Goal: Transaction & Acquisition: Purchase product/service

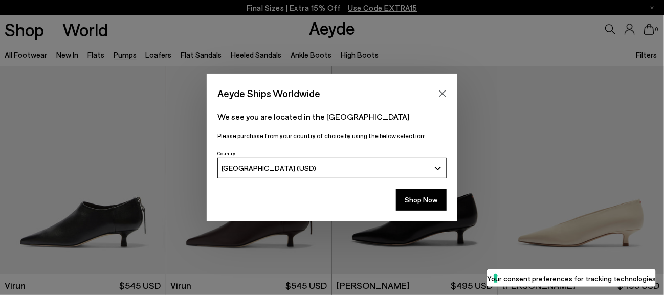
drag, startPoint x: 411, startPoint y: 202, endPoint x: 478, endPoint y: 164, distance: 77.2
click at [411, 202] on button "Shop Now" at bounding box center [421, 199] width 51 height 21
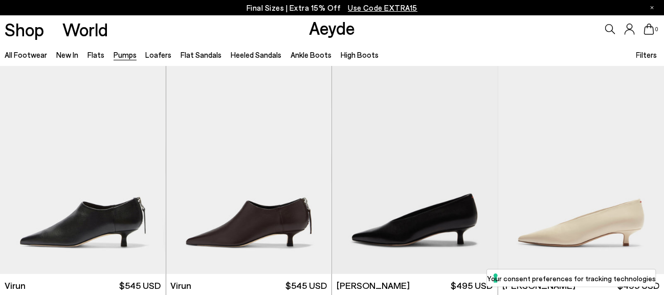
click at [629, 27] on icon at bounding box center [629, 29] width 10 height 11
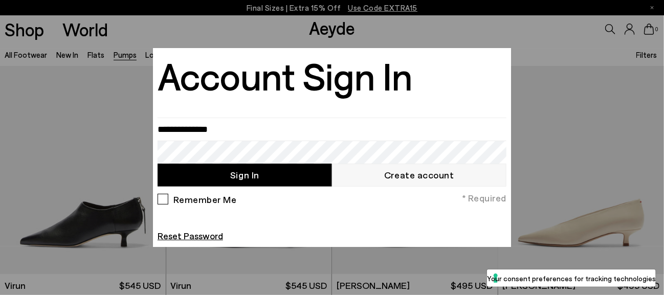
click at [246, 176] on button "Sign In" at bounding box center [244, 175] width 174 height 23
click at [237, 125] on input "email" at bounding box center [331, 129] width 349 height 23
type input "**********"
click at [234, 175] on button "Sign In" at bounding box center [244, 175] width 174 height 23
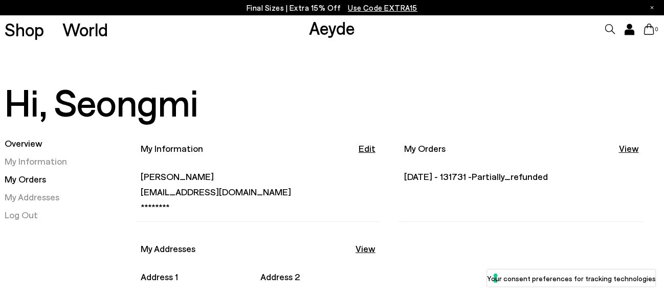
click at [18, 179] on link "My Orders" at bounding box center [25, 178] width 41 height 11
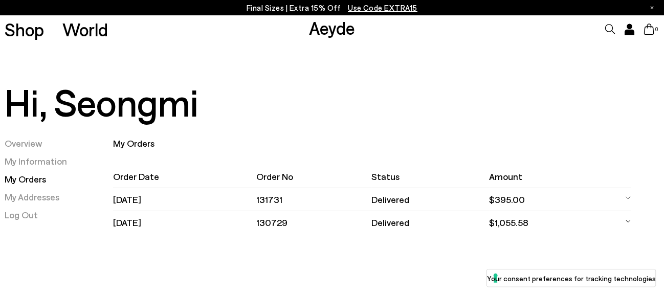
click at [516, 201] on td "$395.00" at bounding box center [550, 199] width 123 height 23
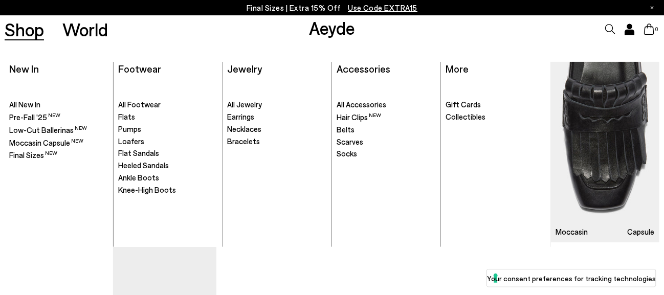
click at [28, 31] on link "Shop" at bounding box center [24, 29] width 39 height 18
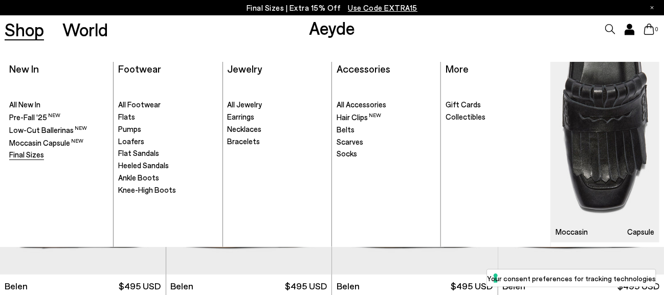
click at [18, 153] on span "Final Sizes" at bounding box center [26, 154] width 35 height 9
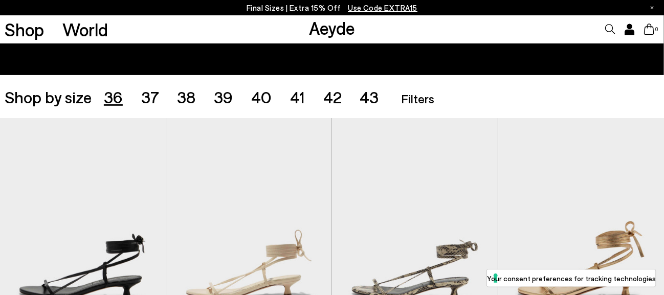
click at [111, 94] on span "36" at bounding box center [113, 96] width 19 height 19
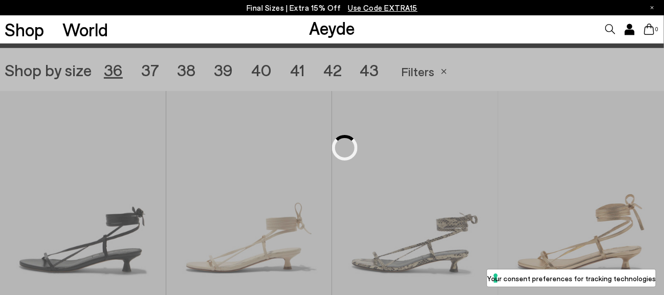
scroll to position [185, 0]
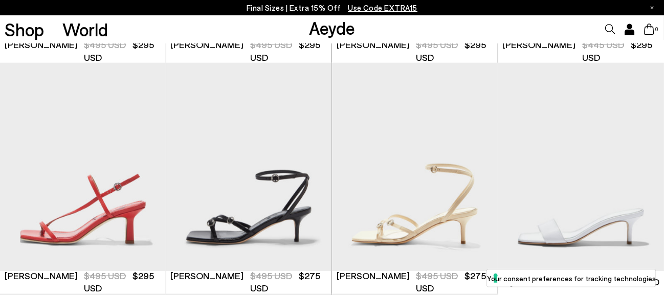
scroll to position [441, 0]
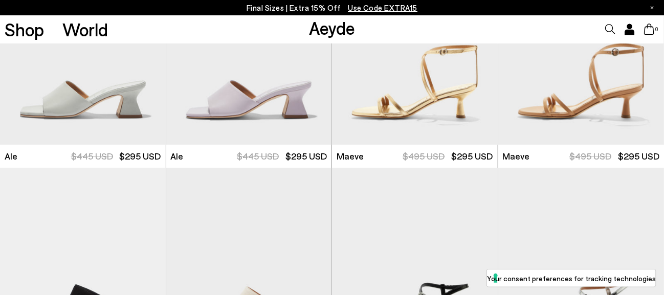
scroll to position [1514, 0]
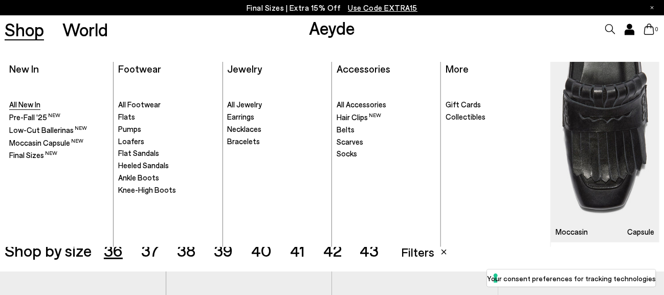
click at [10, 102] on span "All New In" at bounding box center [24, 104] width 31 height 9
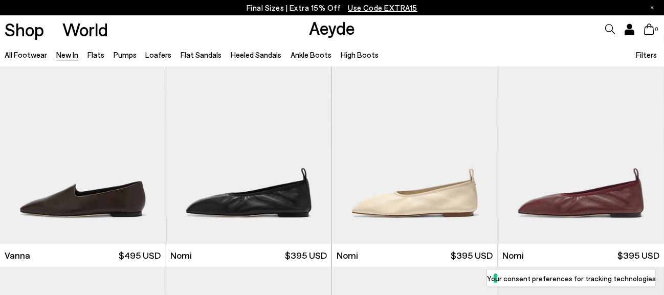
scroll to position [1482, 0]
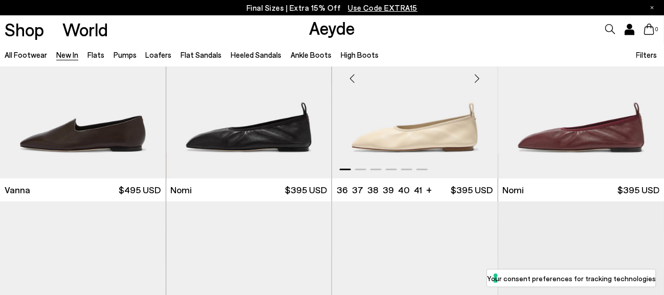
click at [460, 150] on img "1 / 6" at bounding box center [415, 74] width 166 height 208
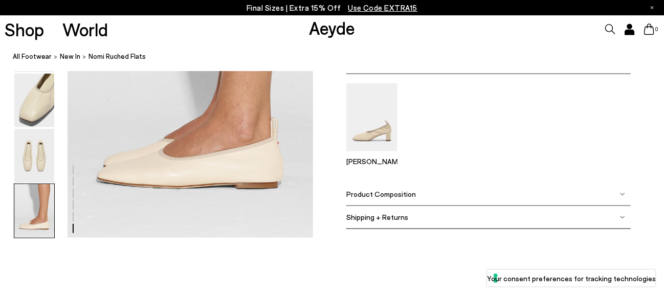
scroll to position [1686, 0]
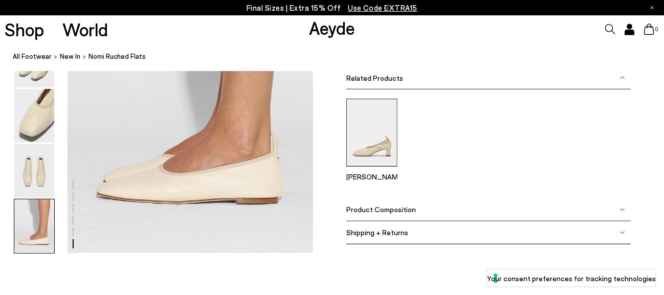
click at [379, 148] on img at bounding box center [371, 133] width 51 height 68
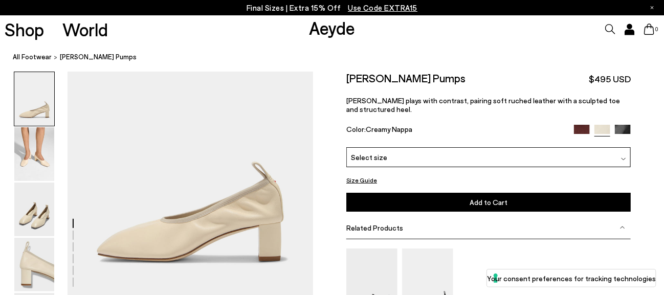
click at [561, 154] on div "Select size" at bounding box center [488, 157] width 284 height 20
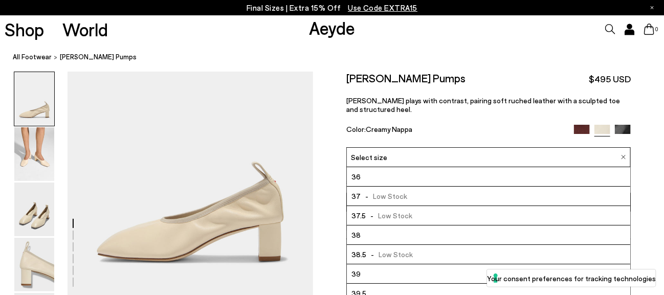
click at [561, 154] on div "Select size" at bounding box center [488, 157] width 284 height 20
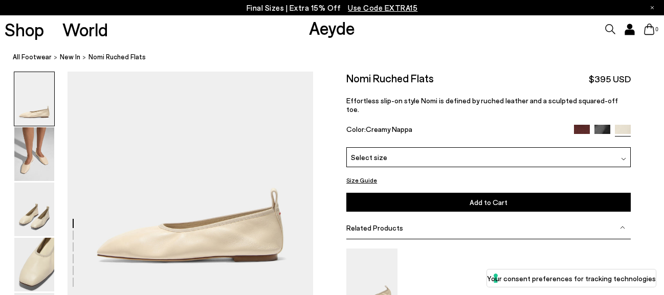
scroll to position [1666, 0]
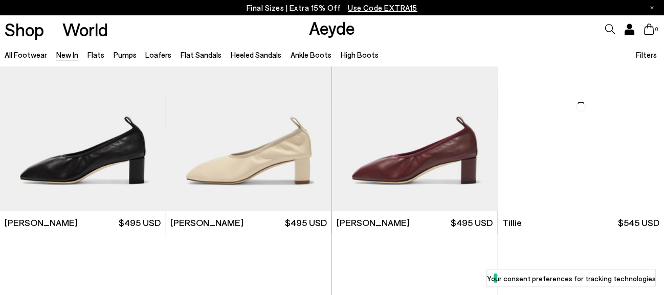
scroll to position [1686, 0]
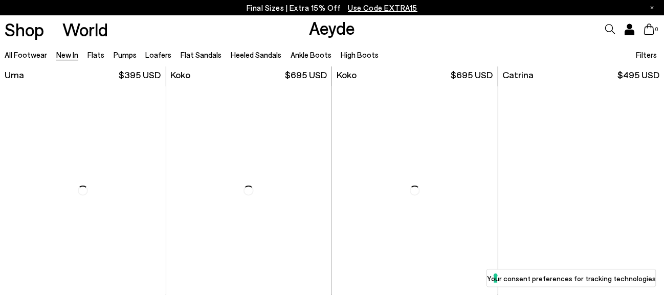
scroll to position [4651, 0]
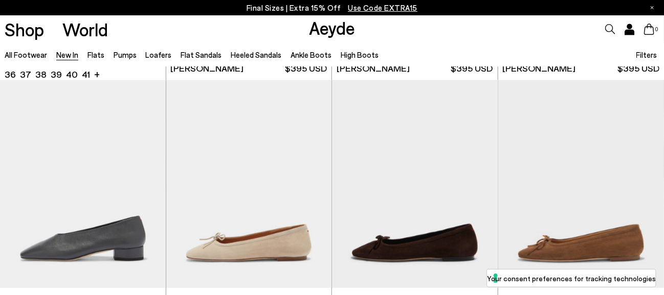
scroll to position [5316, 0]
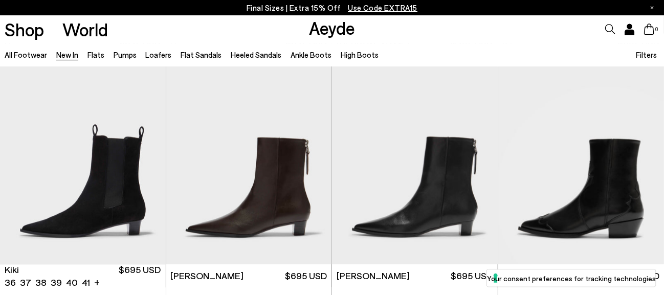
scroll to position [7015, 0]
